Goal: Information Seeking & Learning: Understand process/instructions

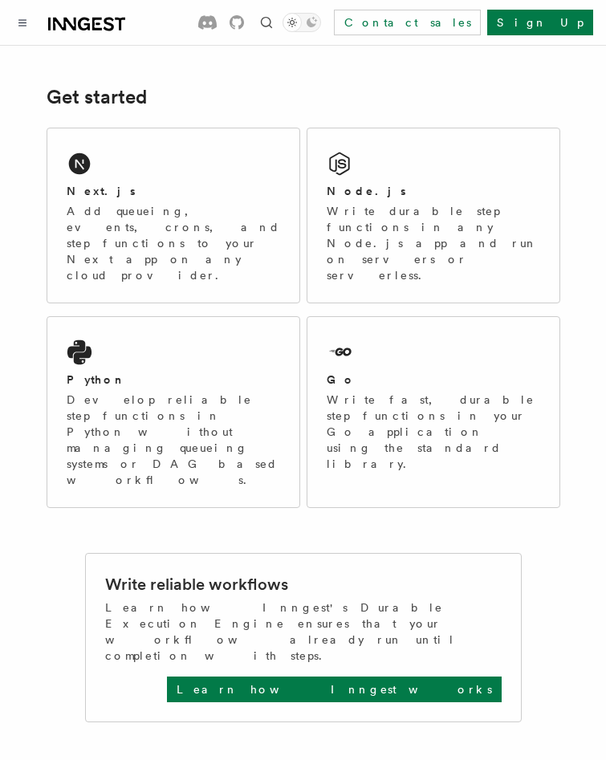
scroll to position [44, 0]
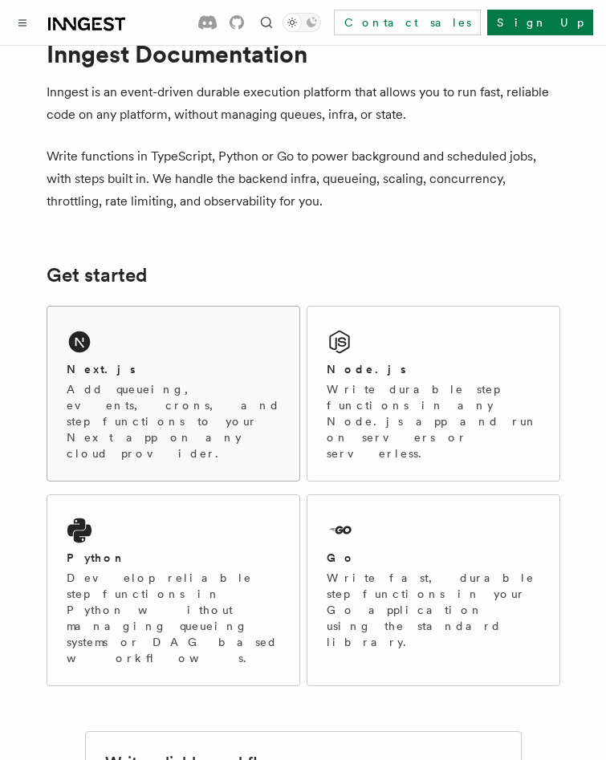
click at [72, 387] on p "Add queueing, events, crons, and step functions to your Next app on any cloud p…" at bounding box center [173, 421] width 213 height 80
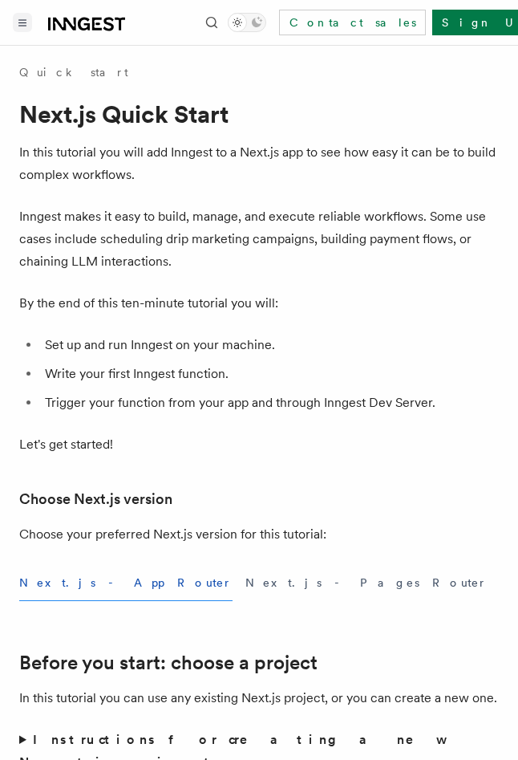
click at [24, 19] on icon "Toggle navigation" at bounding box center [22, 22] width 8 height 7
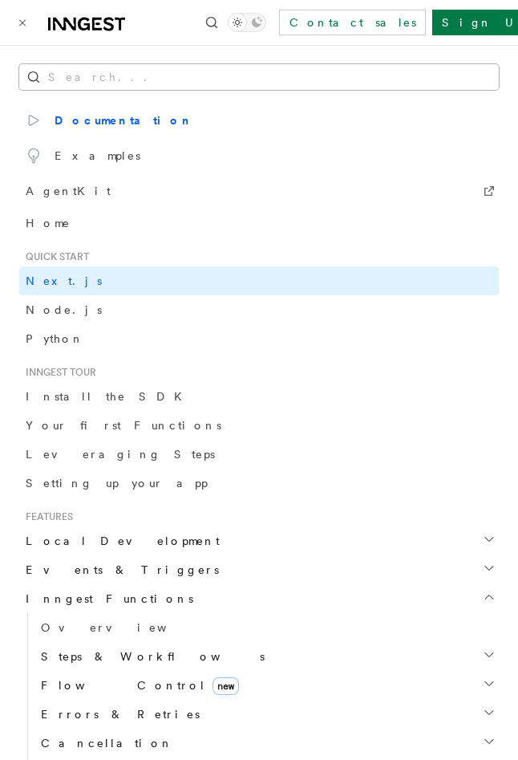
click at [293, 71] on button "Search..." at bounding box center [259, 77] width 480 height 26
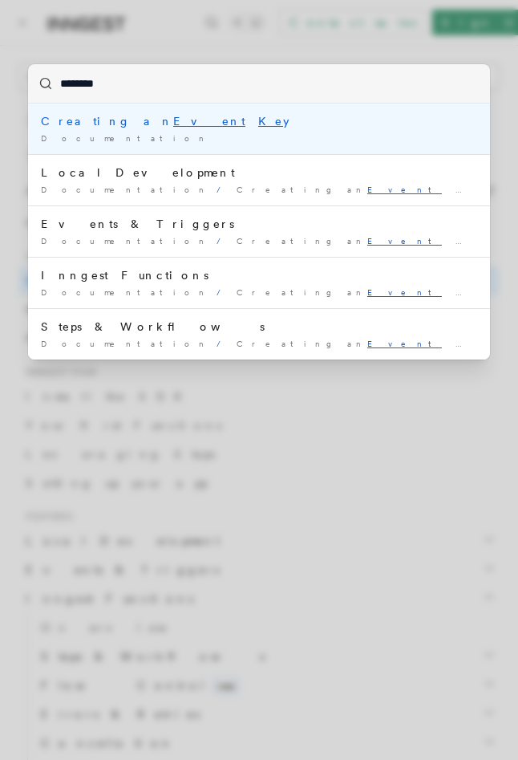
type input "*********"
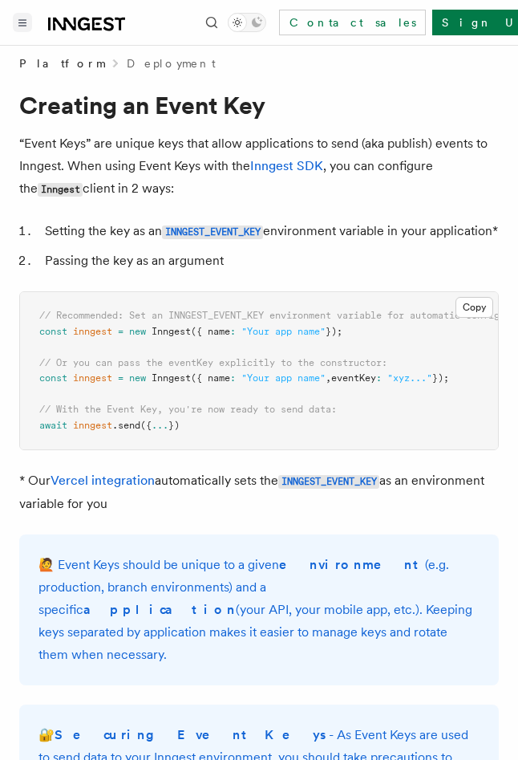
scroll to position [8, 0]
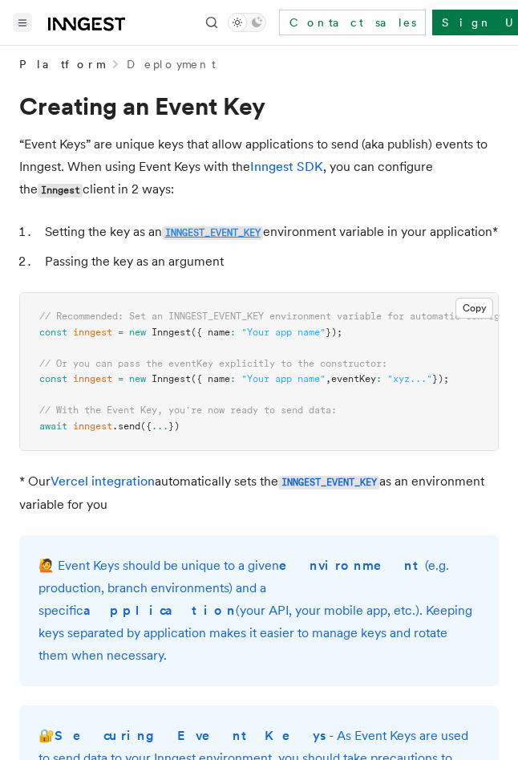
click at [196, 231] on code "INNGEST_EVENT_KEY" at bounding box center [212, 233] width 101 height 14
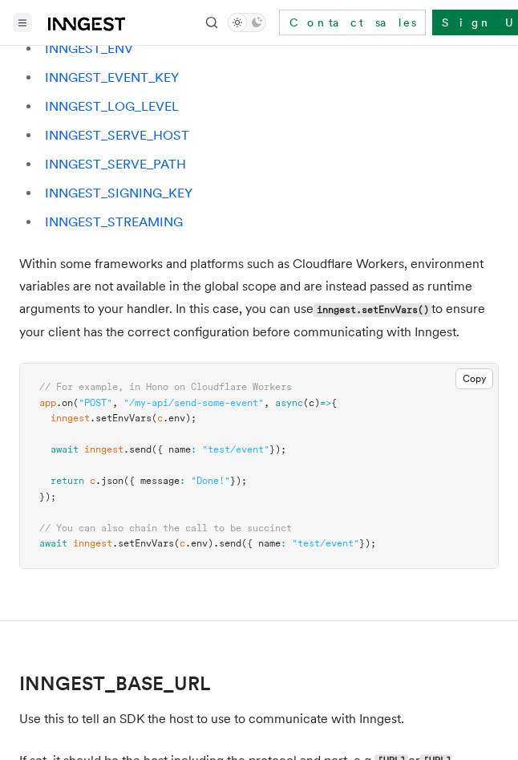
click at [196, 231] on ul "INNGEST_BASE_URL INNGEST_DEV INNGEST_ENV INNGEST_EVENT_KEY INNGEST_LOG_LEVEL IN…" at bounding box center [259, 106] width 480 height 253
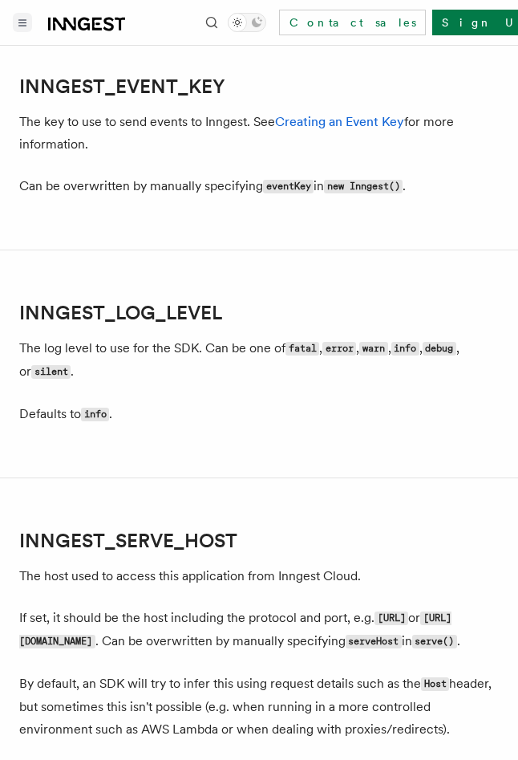
scroll to position [2004, 0]
click at [326, 127] on link "Creating an Event Key" at bounding box center [339, 120] width 129 height 15
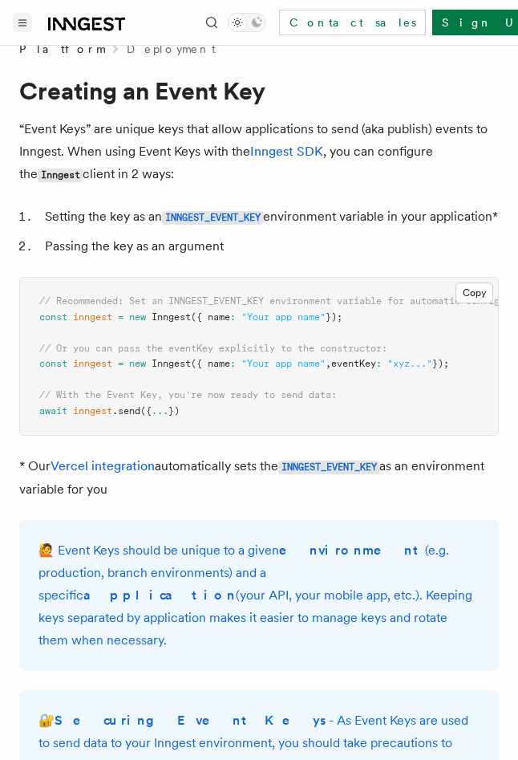
scroll to position [22, 0]
click at [81, 34] on div "Documentation Examples AgentKit Search... ⌘K Contact sales Sign Up" at bounding box center [259, 22] width 518 height 45
click at [81, 30] on icon at bounding box center [86, 23] width 77 height 19
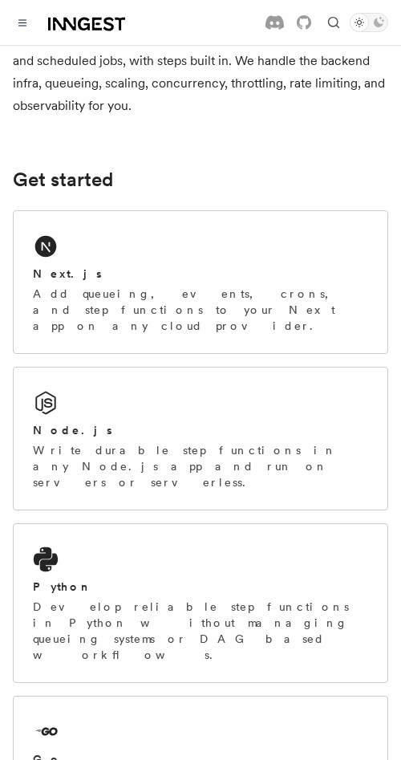
scroll to position [15, 0]
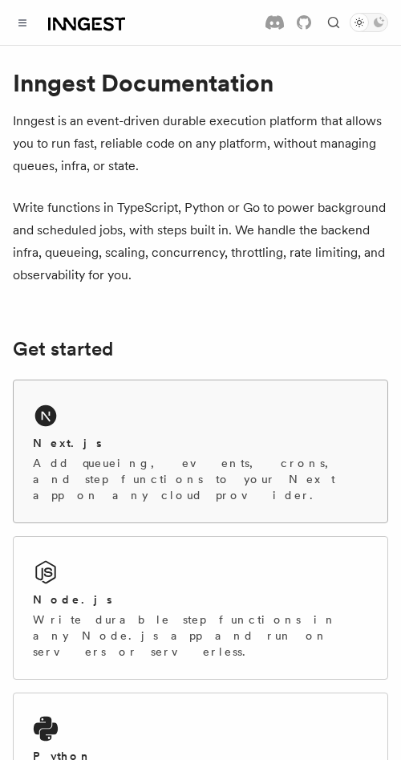
click at [108, 406] on div "Next.js Add queueing, events, crons, and step functions to your Next app on any…" at bounding box center [201, 451] width 374 height 142
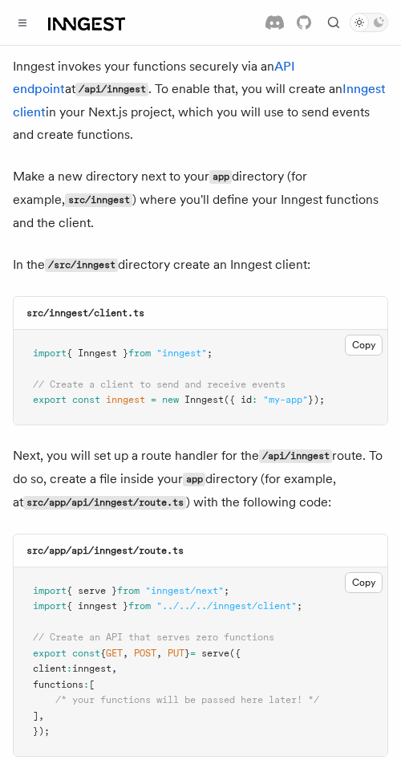
scroll to position [1955, 0]
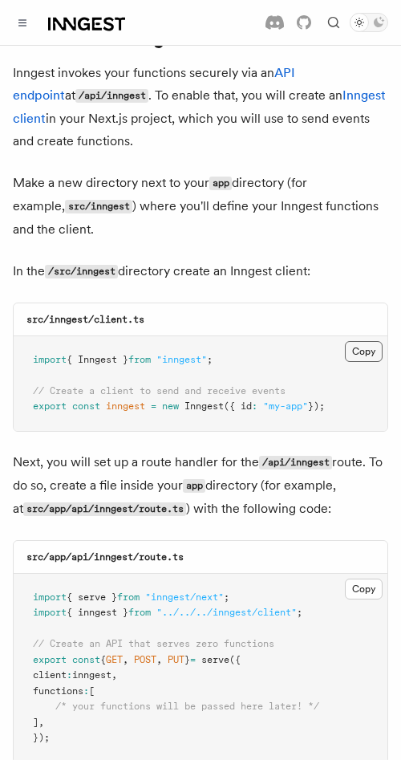
click at [359, 341] on button "Copy Copied" at bounding box center [364, 351] width 38 height 21
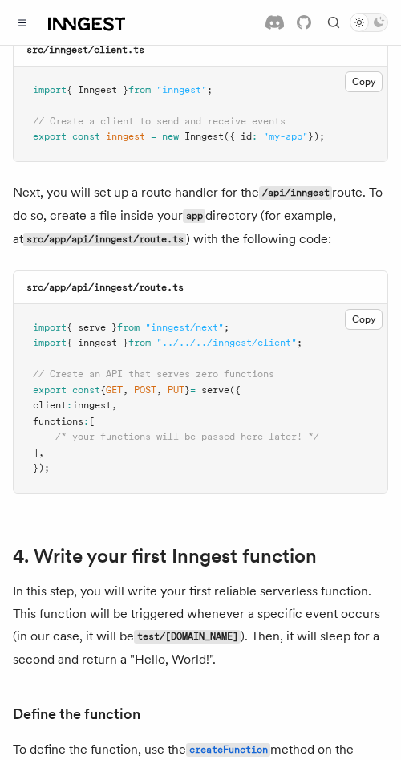
scroll to position [2255, 0]
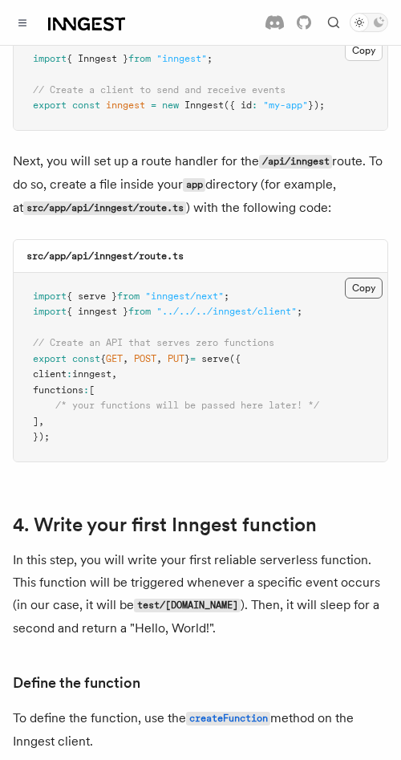
click at [358, 278] on button "Copy Copied" at bounding box center [364, 288] width 38 height 21
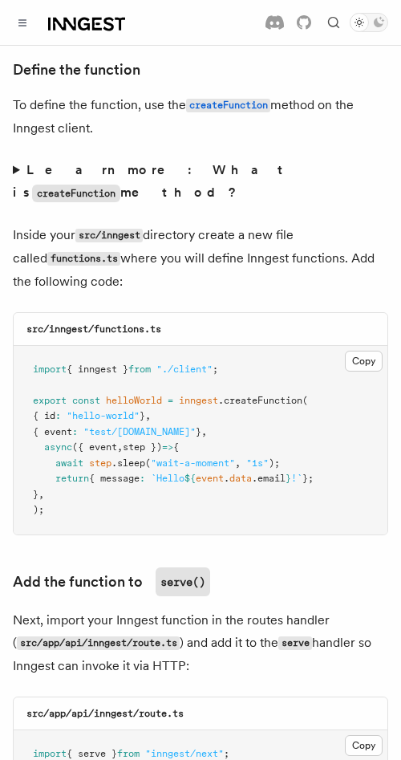
scroll to position [2867, 0]
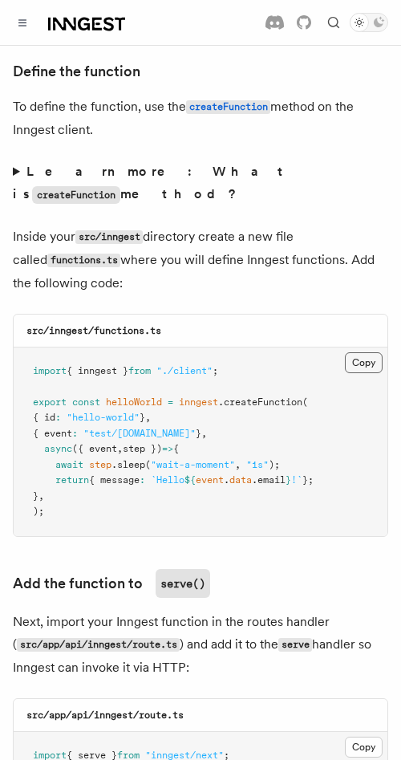
click at [362, 352] on button "Copy Copied" at bounding box center [364, 362] width 38 height 21
